Goal: Information Seeking & Learning: Learn about a topic

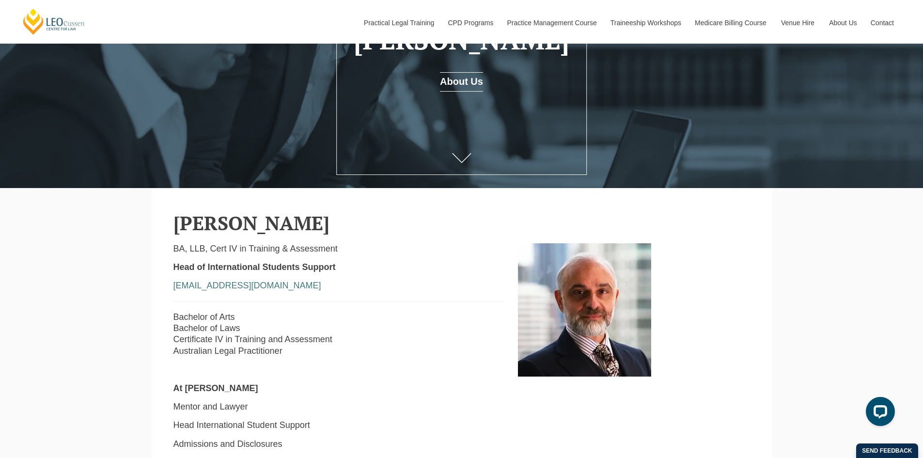
scroll to position [145, 0]
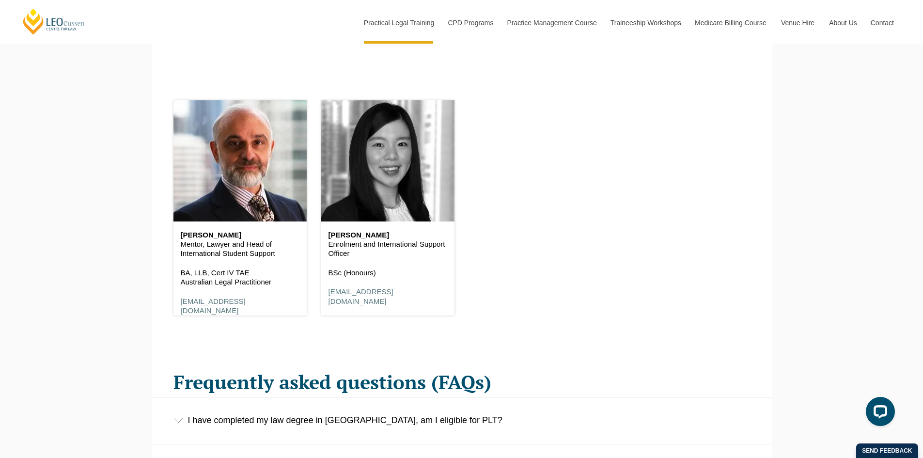
scroll to position [1404, 0]
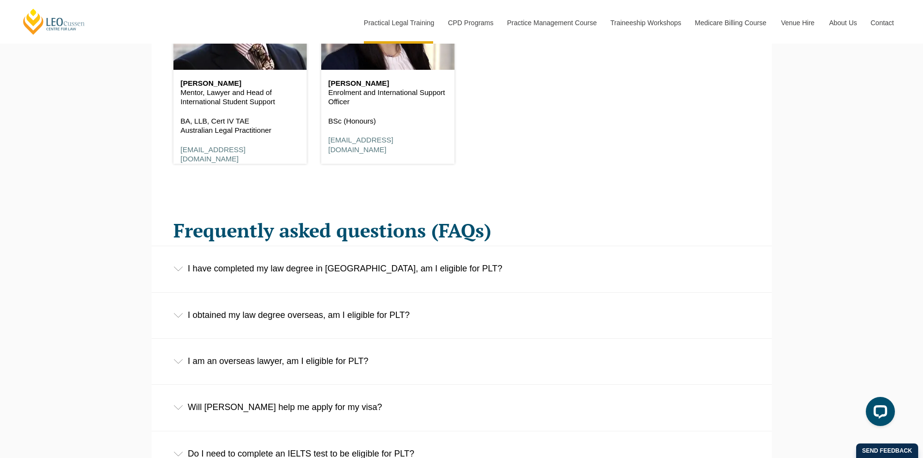
click at [412, 267] on div "I have completed my law degree in Australia, am I eligible for PLT?" at bounding box center [462, 268] width 620 height 45
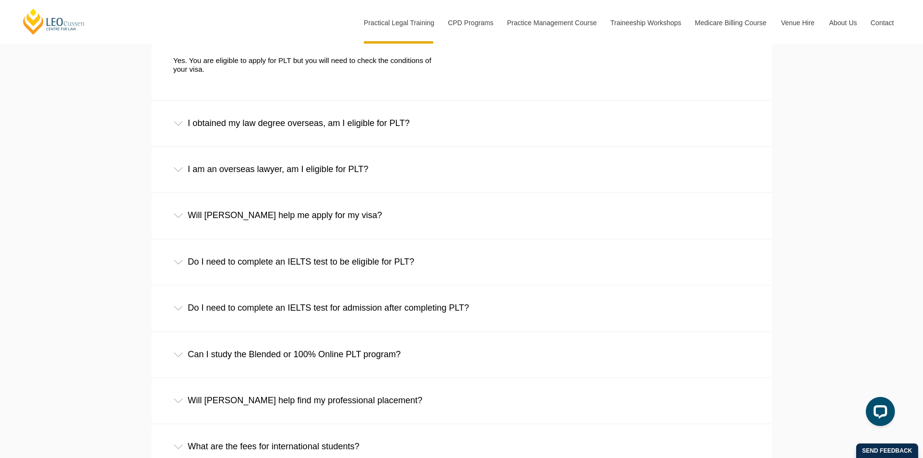
scroll to position [1792, 0]
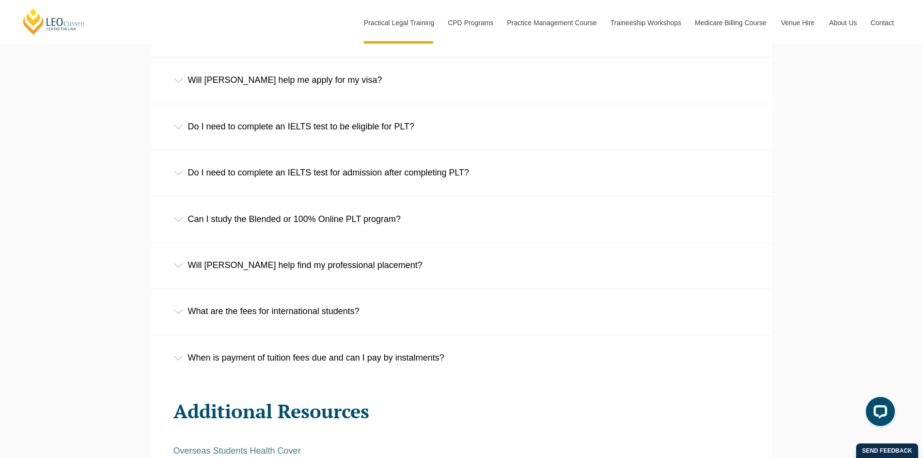
click at [376, 307] on div "What are the fees for international students?" at bounding box center [462, 311] width 620 height 45
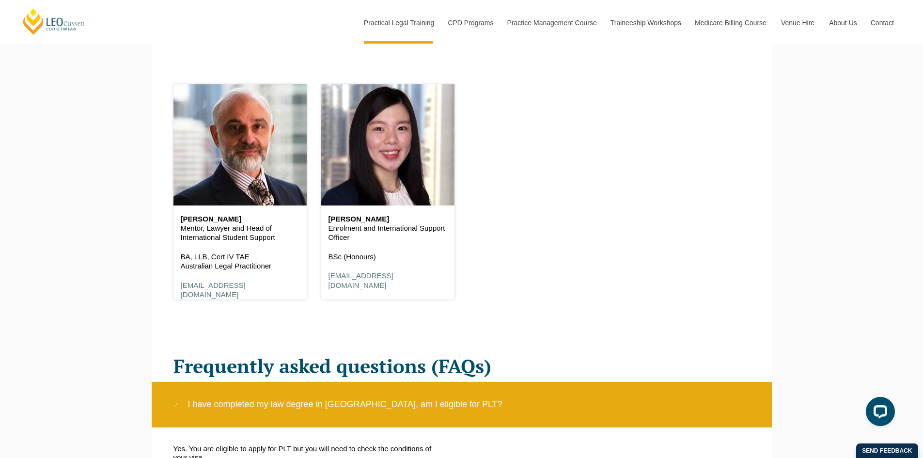
scroll to position [0, 0]
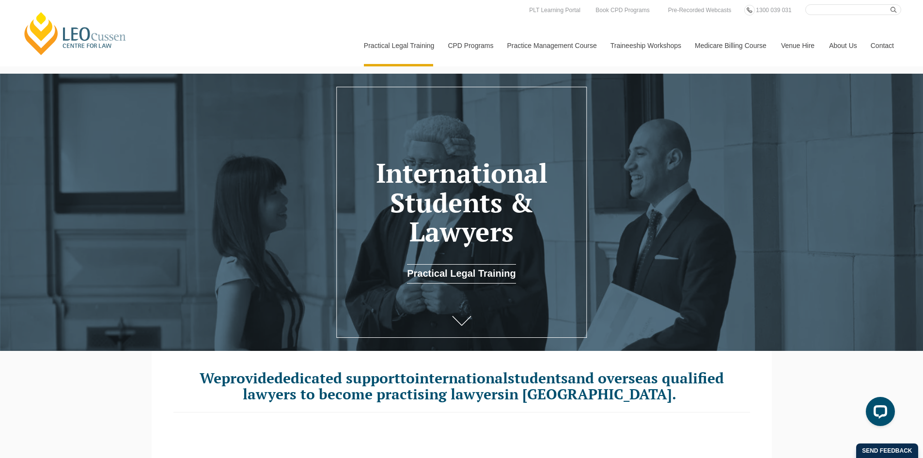
drag, startPoint x: 490, startPoint y: 146, endPoint x: 487, endPoint y: 151, distance: 5.9
